Goal: Task Accomplishment & Management: Manage account settings

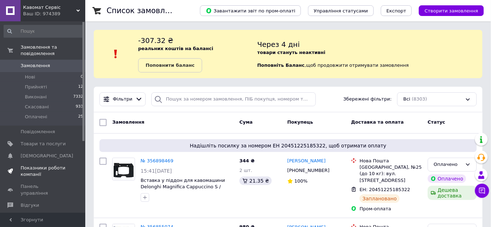
click at [53, 165] on span "Показники роботи компанії" at bounding box center [43, 171] width 45 height 13
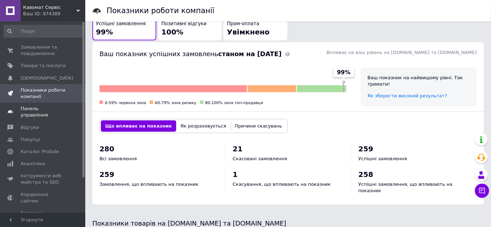
scroll to position [108, 0]
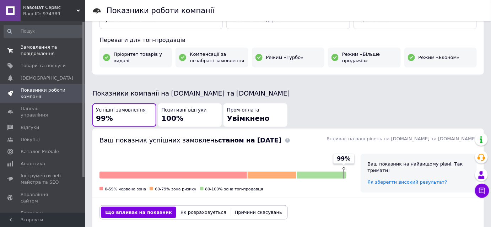
click at [47, 55] on span "Замовлення та повідомлення" at bounding box center [43, 50] width 45 height 13
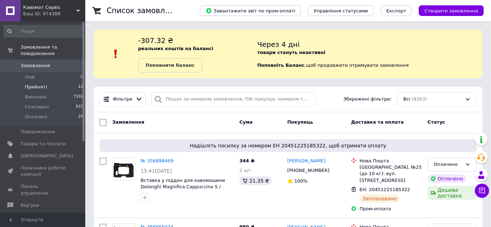
click at [40, 84] on span "Прийняті" at bounding box center [36, 87] width 22 height 6
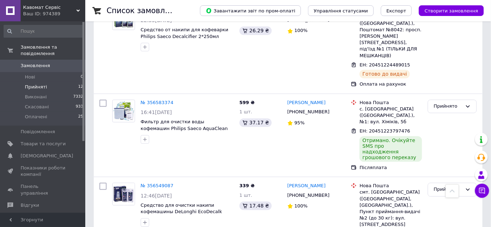
scroll to position [438, 0]
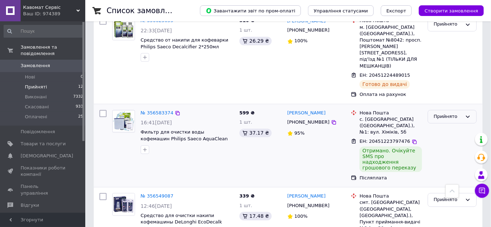
click at [441, 113] on div "Прийнято" at bounding box center [448, 116] width 28 height 7
click at [439, 125] on li "Виконано" at bounding box center [452, 131] width 48 height 13
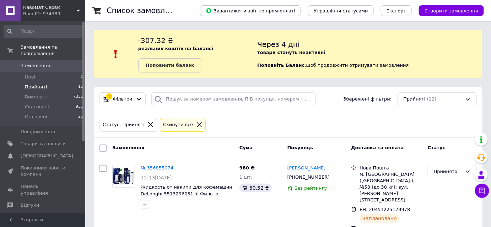
scroll to position [0, 0]
click at [46, 63] on span "Замовлення" at bounding box center [35, 66] width 29 height 6
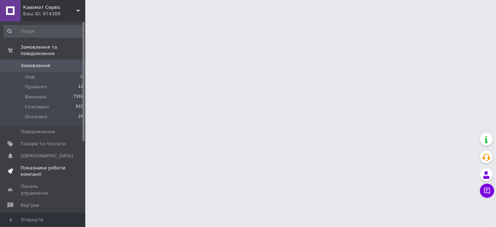
click at [50, 165] on span "Показники роботи компанії" at bounding box center [43, 171] width 45 height 13
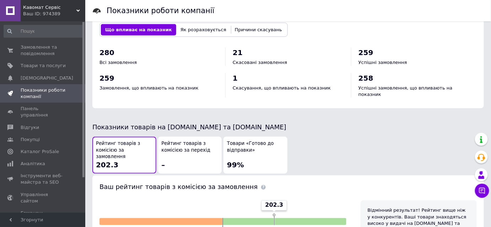
scroll to position [431, 0]
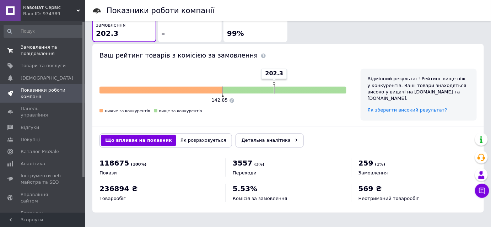
click at [55, 53] on span "Замовлення та повідомлення" at bounding box center [43, 50] width 45 height 13
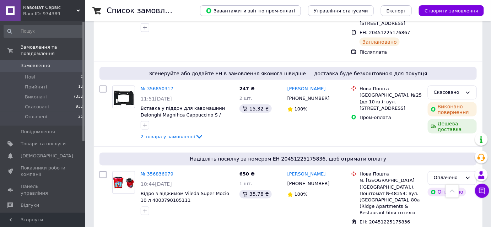
scroll to position [186, 0]
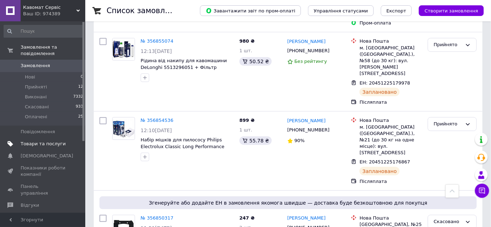
click at [52, 141] on span "Товари та послуги" at bounding box center [43, 144] width 45 height 6
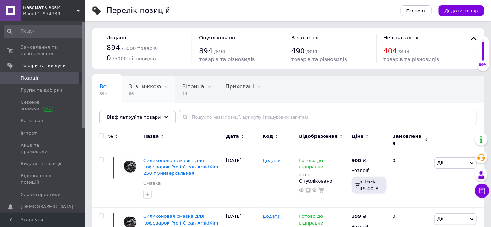
click at [130, 103] on div "Зі знижкою 86" at bounding box center [148, 89] width 53 height 27
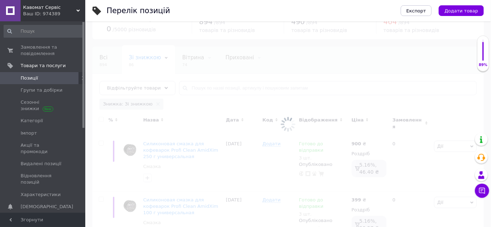
scroll to position [64, 0]
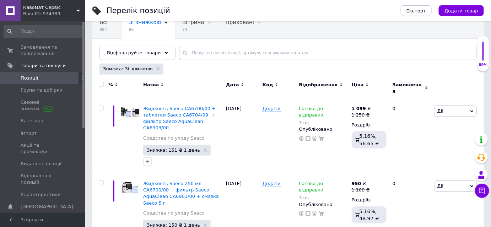
click at [102, 87] on input "checkbox" at bounding box center [101, 84] width 5 height 5
checkbox input "true"
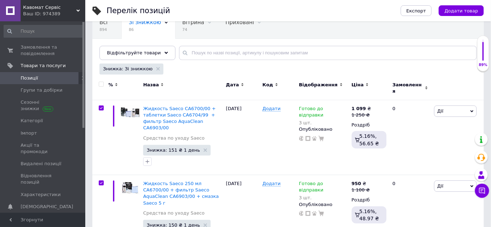
checkbox input "true"
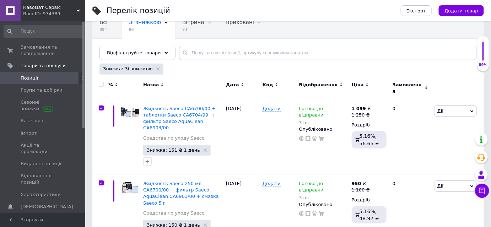
checkbox input "true"
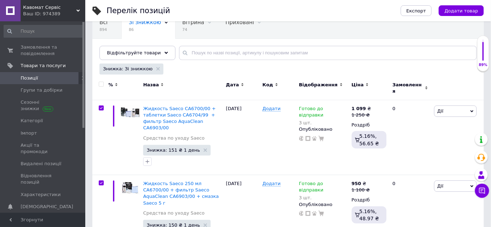
checkbox input "true"
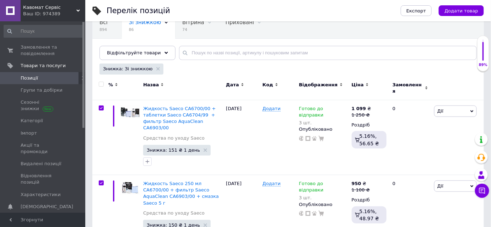
checkbox input "true"
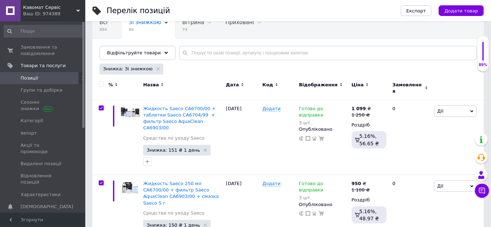
checkbox input "true"
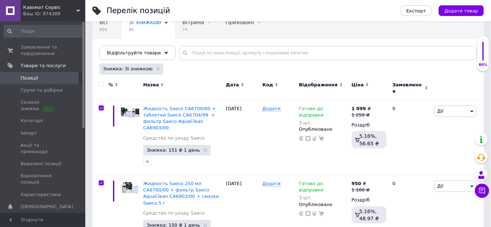
checkbox input "true"
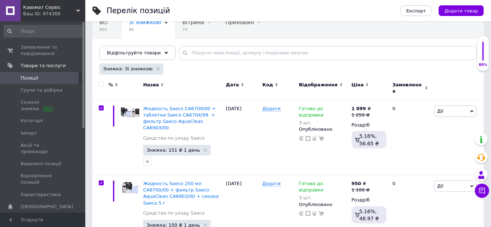
checkbox input "true"
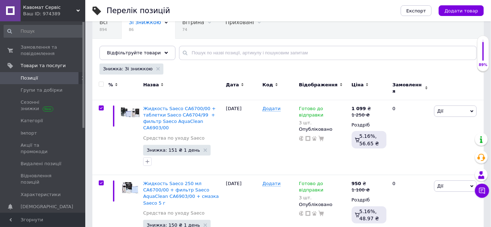
checkbox input "true"
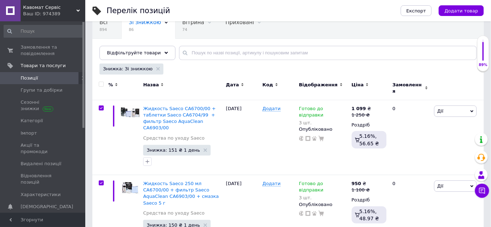
checkbox input "true"
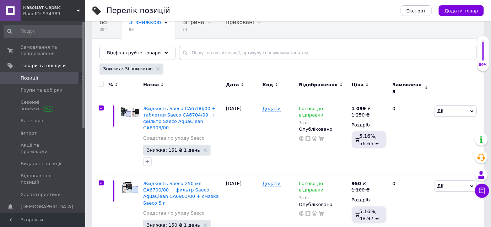
checkbox input "true"
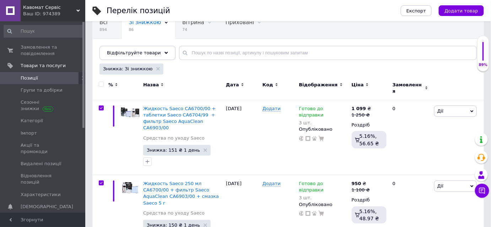
checkbox input "true"
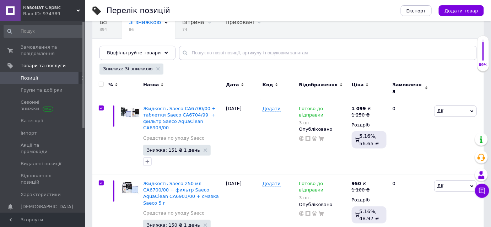
checkbox input "true"
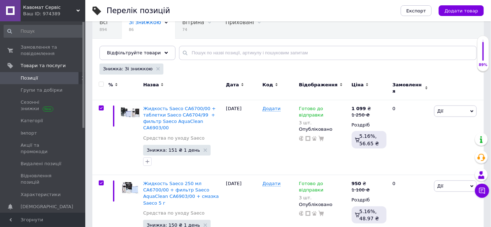
checkbox input "true"
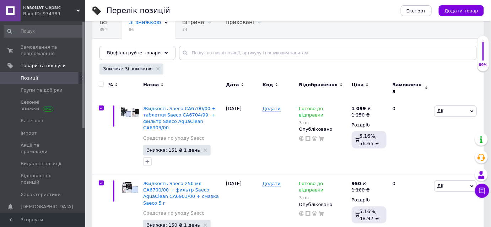
checkbox input "true"
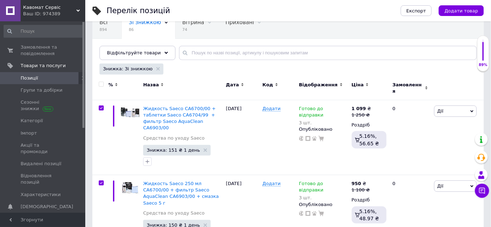
checkbox input "true"
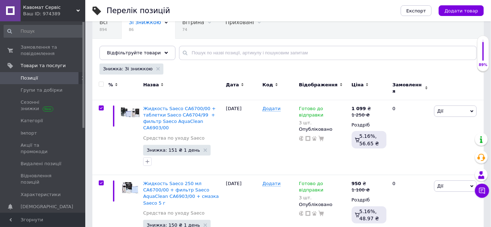
checkbox input "true"
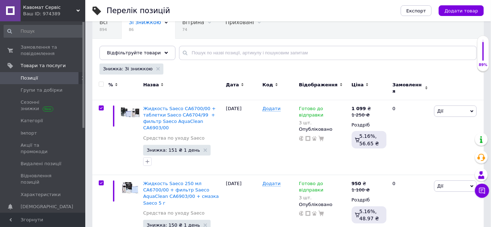
checkbox input "true"
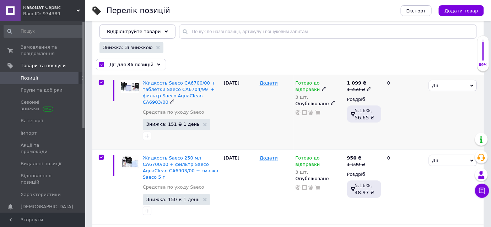
scroll to position [97, 0]
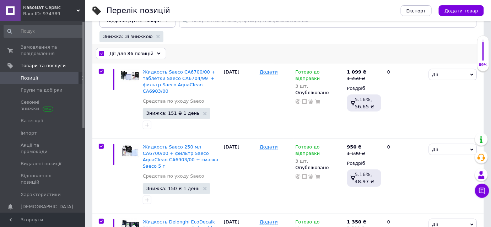
click at [140, 57] on span "Дії для 86 позицій" at bounding box center [131, 53] width 44 height 6
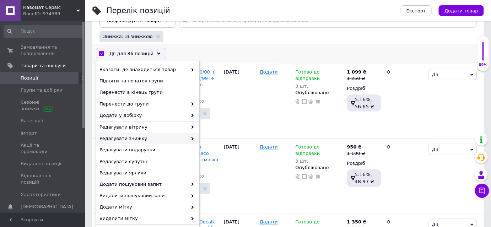
click at [188, 142] on span at bounding box center [190, 138] width 7 height 6
click at [193, 144] on div "Редагувати знижку" at bounding box center [147, 138] width 103 height 11
click at [192, 141] on use at bounding box center [193, 139] width 2 height 4
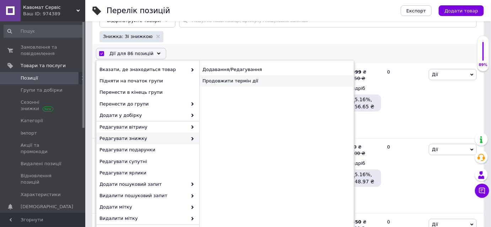
click at [235, 87] on div "Продовжити термін дії" at bounding box center [276, 80] width 155 height 11
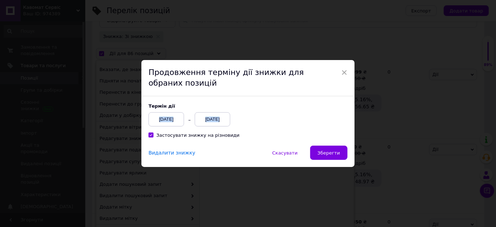
click at [213, 114] on div "Термін дії [DATE] [DATE]" at bounding box center [199, 114] width 100 height 23
click at [219, 128] on div "Термін дії [DATE] [DATE] Застосувати знижку на різновиди" at bounding box center [247, 120] width 213 height 49
click at [214, 121] on div "[DATE]" at bounding box center [213, 119] width 36 height 14
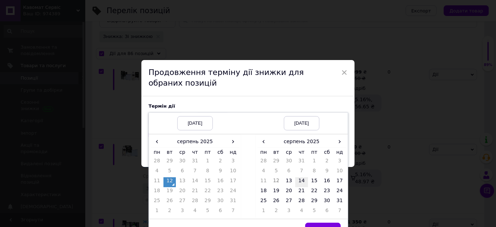
click at [300, 182] on td "14" at bounding box center [301, 182] width 13 height 10
click at [318, 224] on button "Вибрати" at bounding box center [323, 230] width 36 height 14
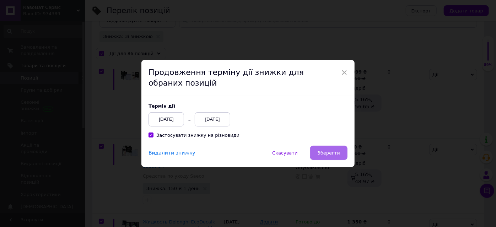
click at [329, 153] on span "Зберегти" at bounding box center [329, 152] width 22 height 5
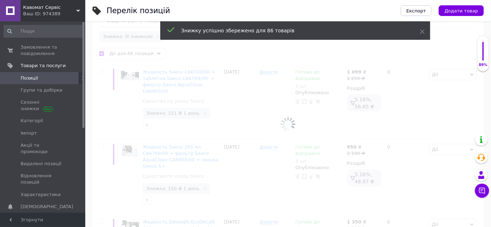
checkbox input "false"
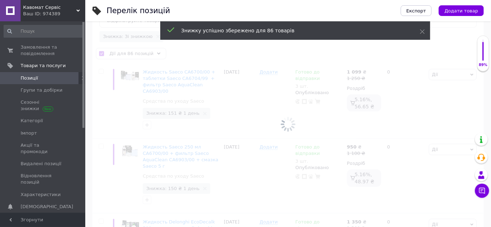
checkbox input "false"
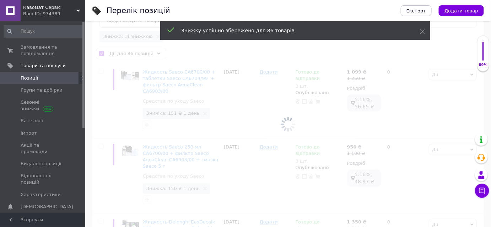
checkbox input "false"
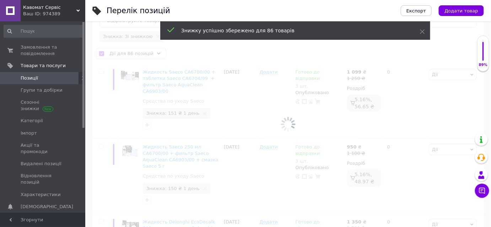
checkbox input "false"
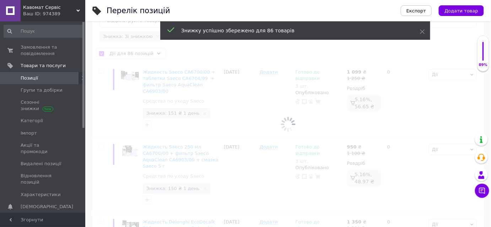
checkbox input "false"
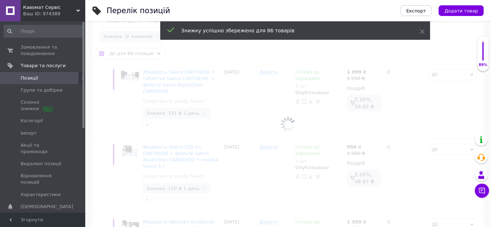
checkbox input "false"
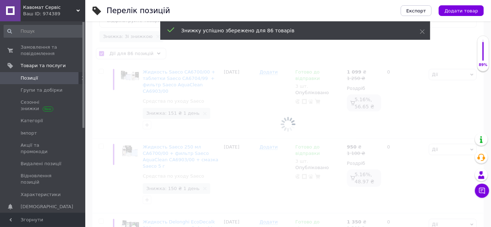
checkbox input "false"
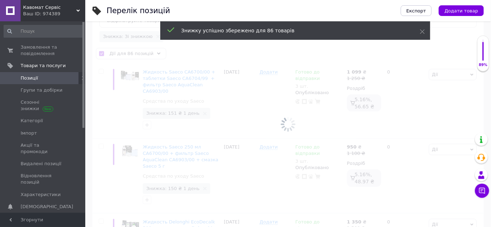
checkbox input "false"
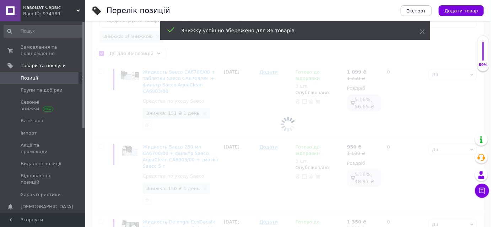
checkbox input "false"
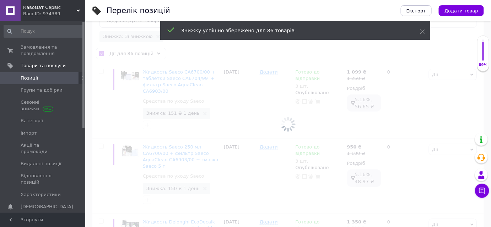
checkbox input "false"
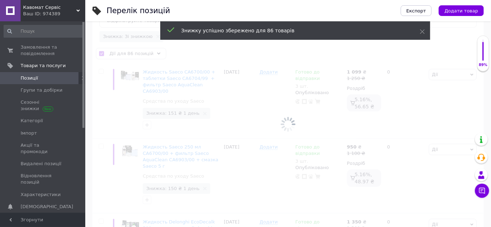
checkbox input "false"
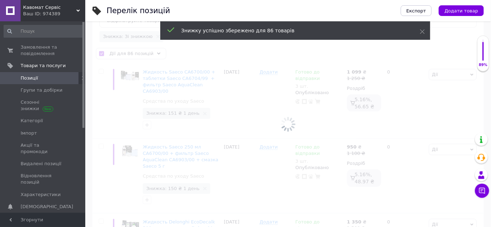
checkbox input "false"
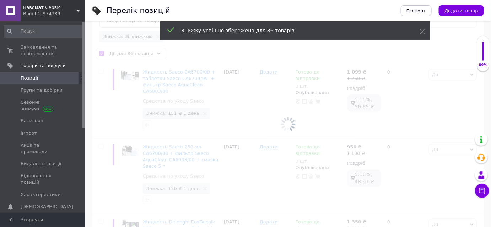
checkbox input "false"
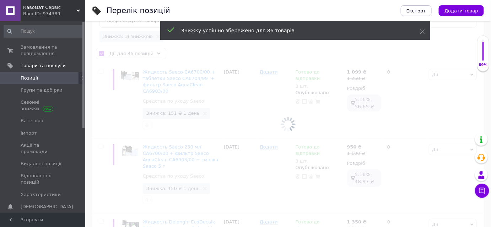
checkbox input "false"
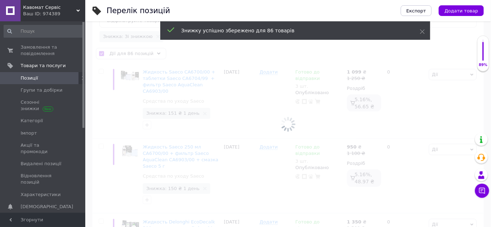
checkbox input "false"
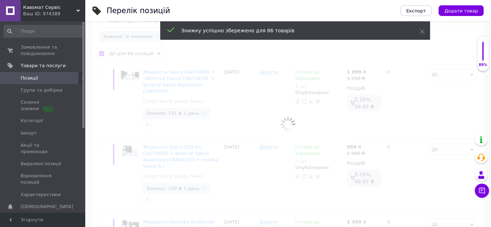
checkbox input "false"
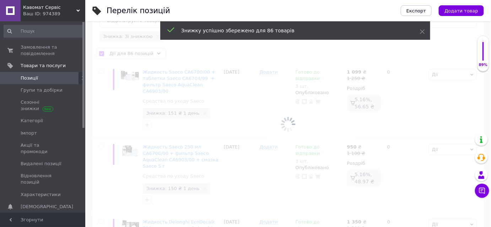
checkbox input "false"
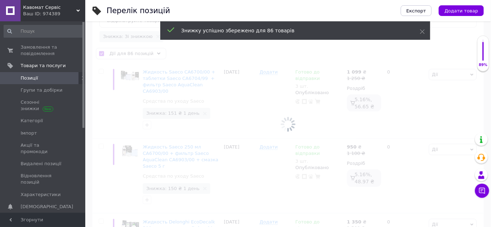
checkbox input "false"
